Goal: Information Seeking & Learning: Learn about a topic

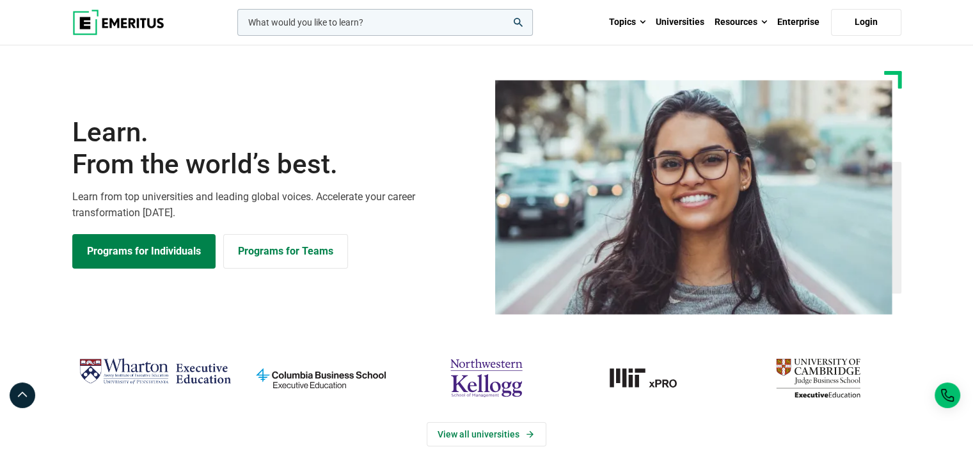
click at [519, 22] on icon "search" at bounding box center [517, 22] width 9 height 9
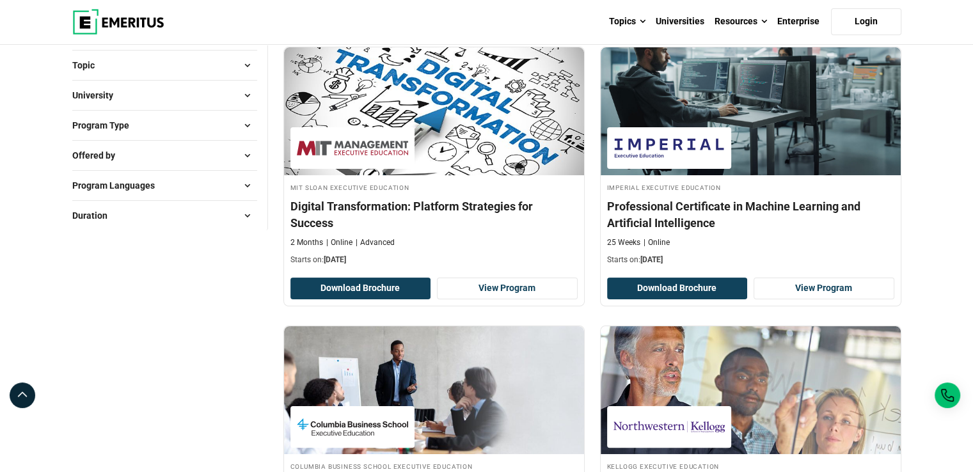
scroll to position [189, 0]
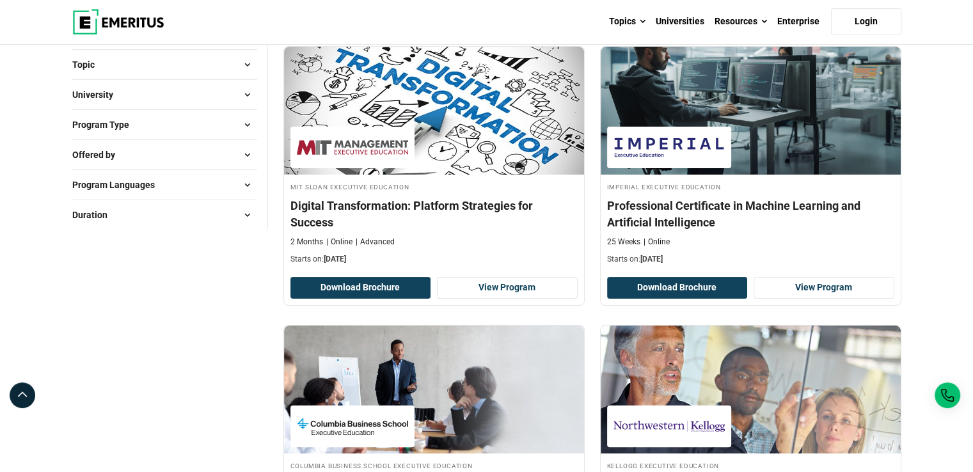
click at [150, 125] on button "Program Type" at bounding box center [164, 124] width 185 height 19
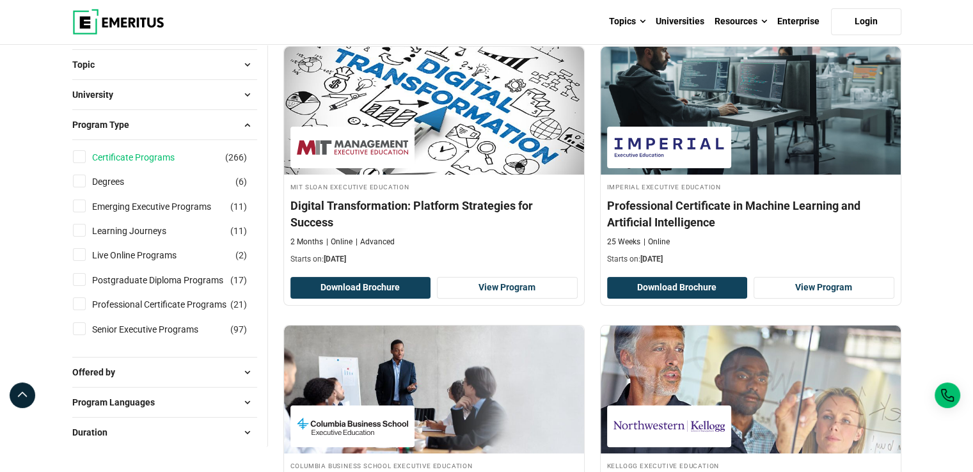
click at [146, 154] on link "Certificate Programs" at bounding box center [146, 157] width 108 height 14
checkbox input "true"
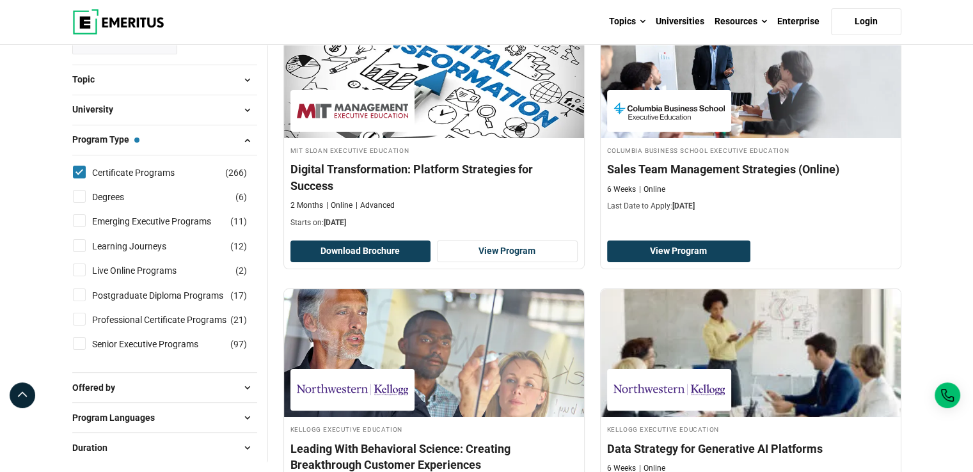
scroll to position [228, 0]
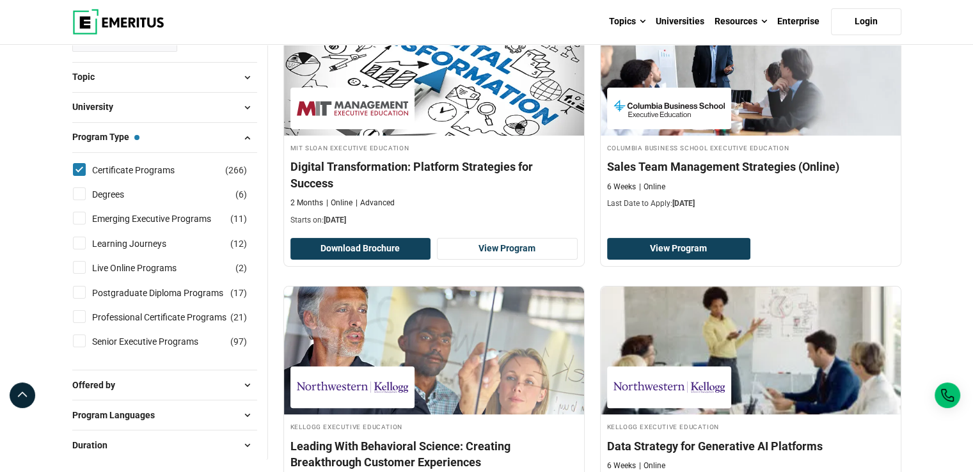
click at [146, 109] on button "University" at bounding box center [164, 107] width 185 height 19
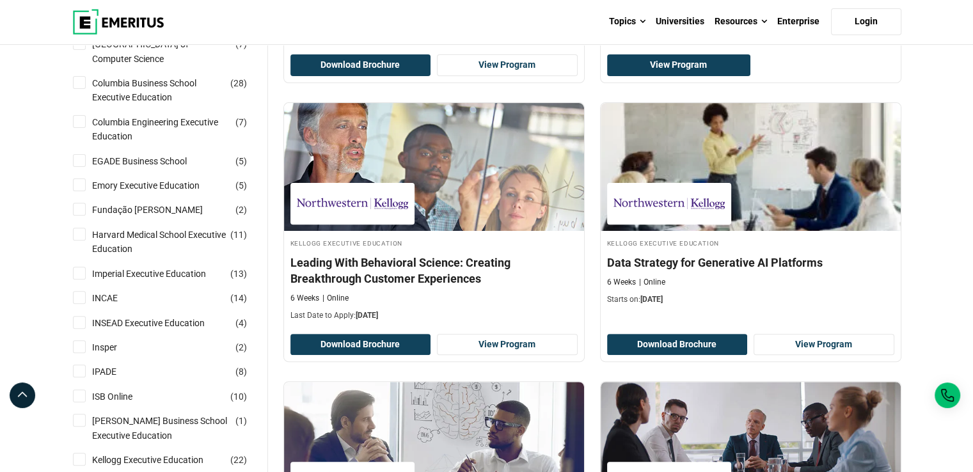
scroll to position [412, 0]
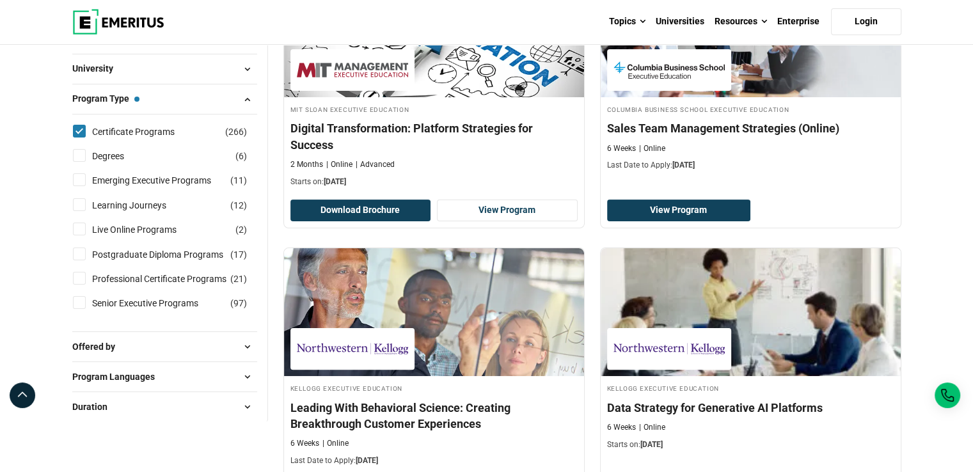
scroll to position [217, 0]
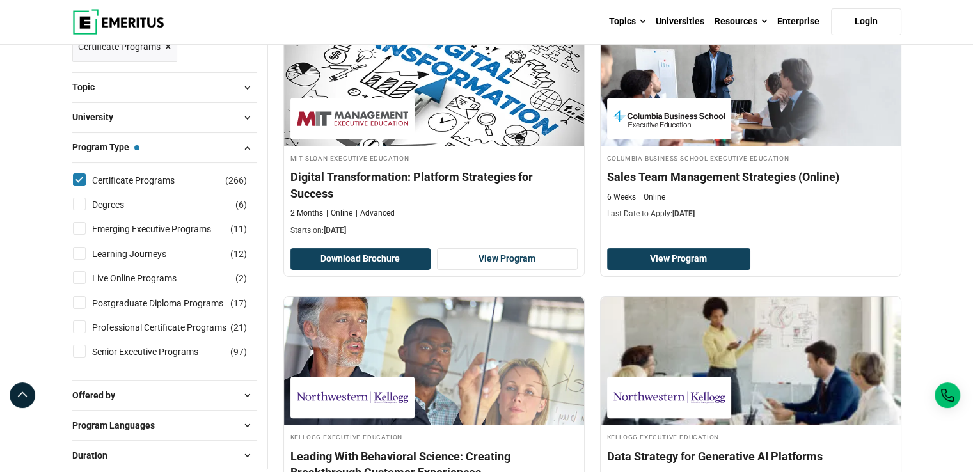
click at [133, 117] on button "University" at bounding box center [164, 117] width 185 height 19
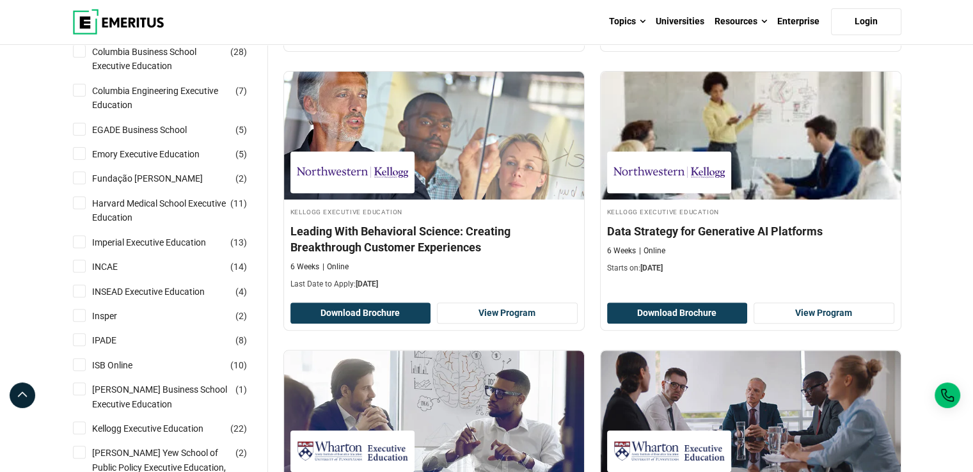
scroll to position [442, 0]
click at [141, 181] on link "Fundação [PERSON_NAME]" at bounding box center [160, 178] width 136 height 14
checkbox input "true"
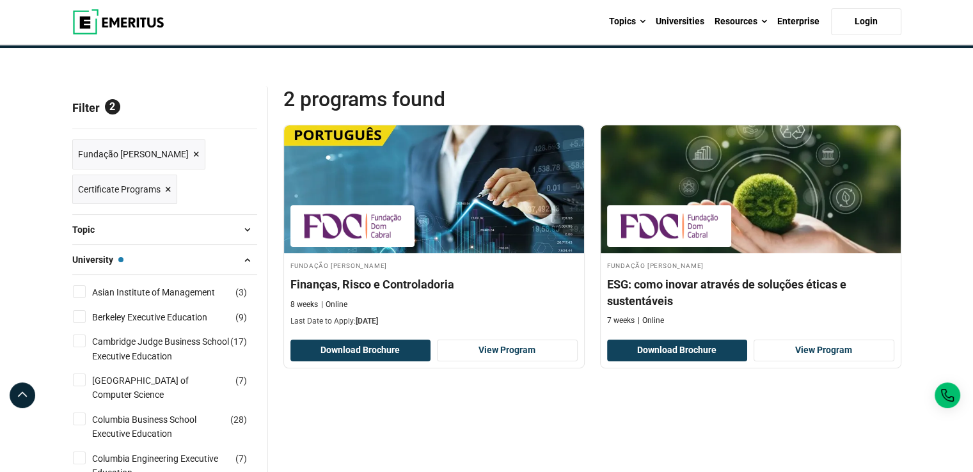
scroll to position [109, 0]
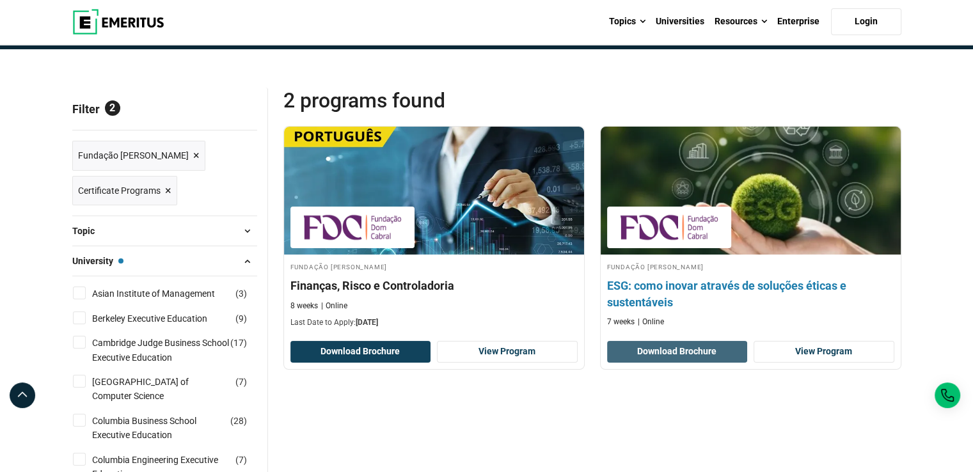
click at [710, 345] on button "Download Brochure" at bounding box center [677, 352] width 141 height 22
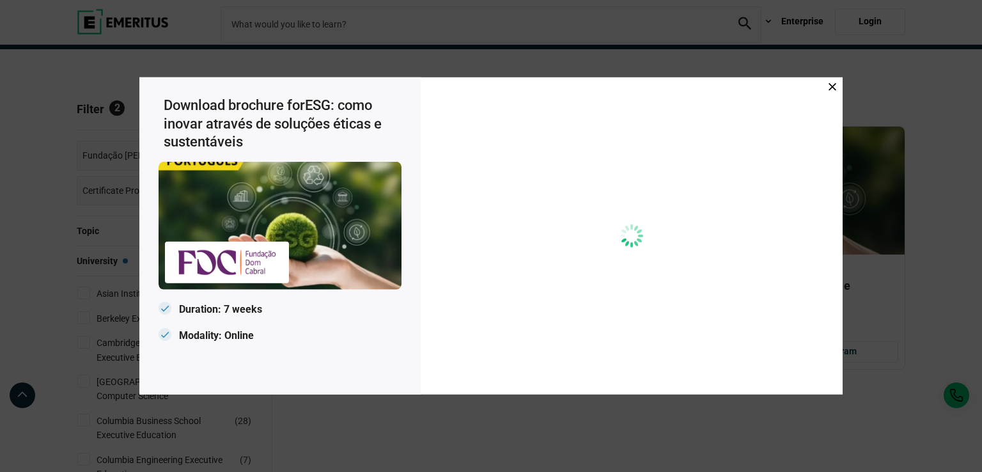
click at [835, 89] on icon at bounding box center [833, 87] width 8 height 8
